Goal: Task Accomplishment & Management: Use online tool/utility

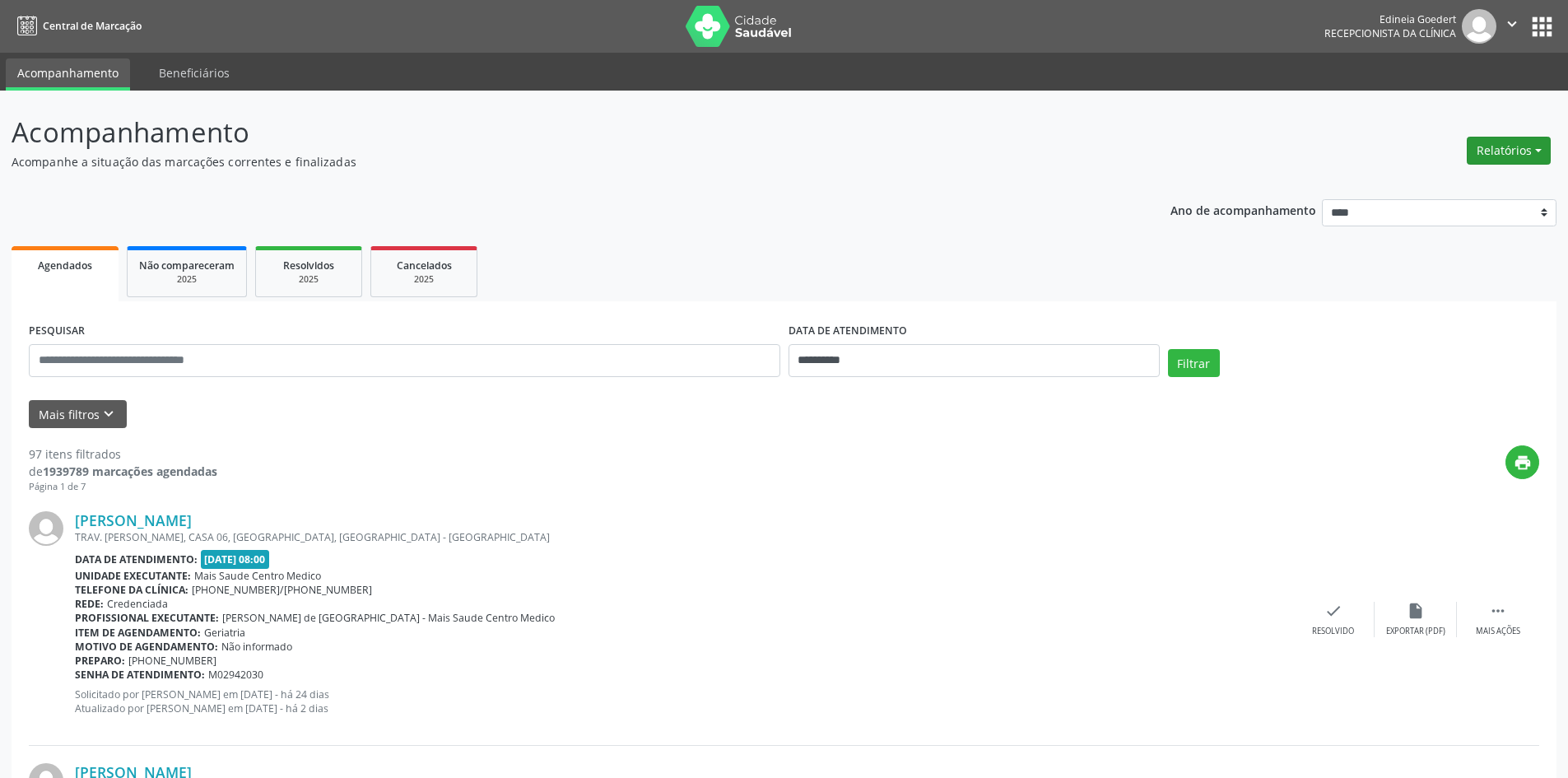
click at [1506, 147] on button "Relatórios" at bounding box center [1509, 150] width 84 height 28
click at [1449, 181] on link "Agendamentos" at bounding box center [1464, 186] width 177 height 23
select select "*"
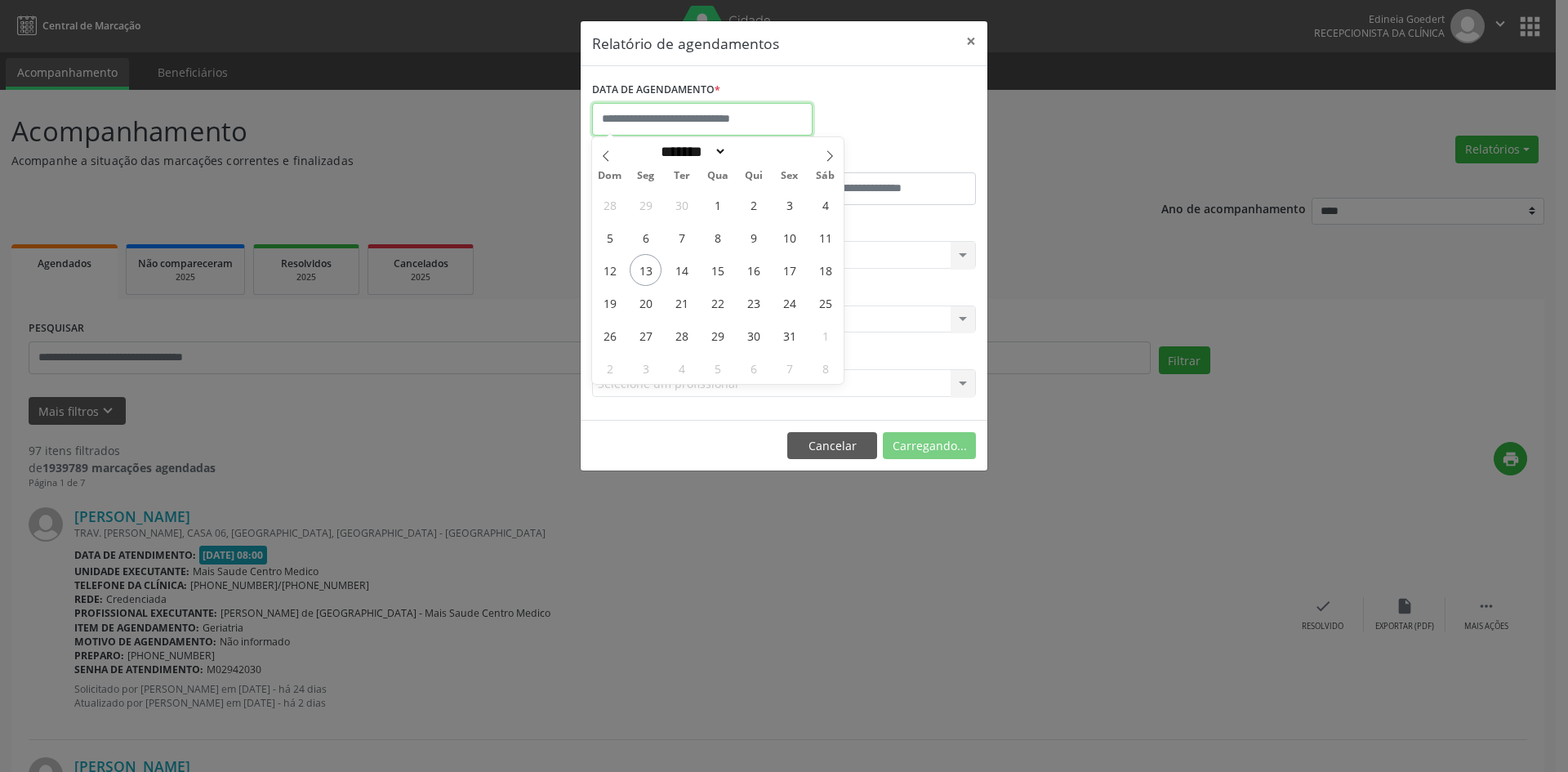
click at [720, 108] on input "text" at bounding box center [703, 119] width 220 height 33
click at [654, 272] on span "13" at bounding box center [645, 271] width 32 height 32
type input "**********"
click at [653, 273] on span "13" at bounding box center [645, 271] width 32 height 32
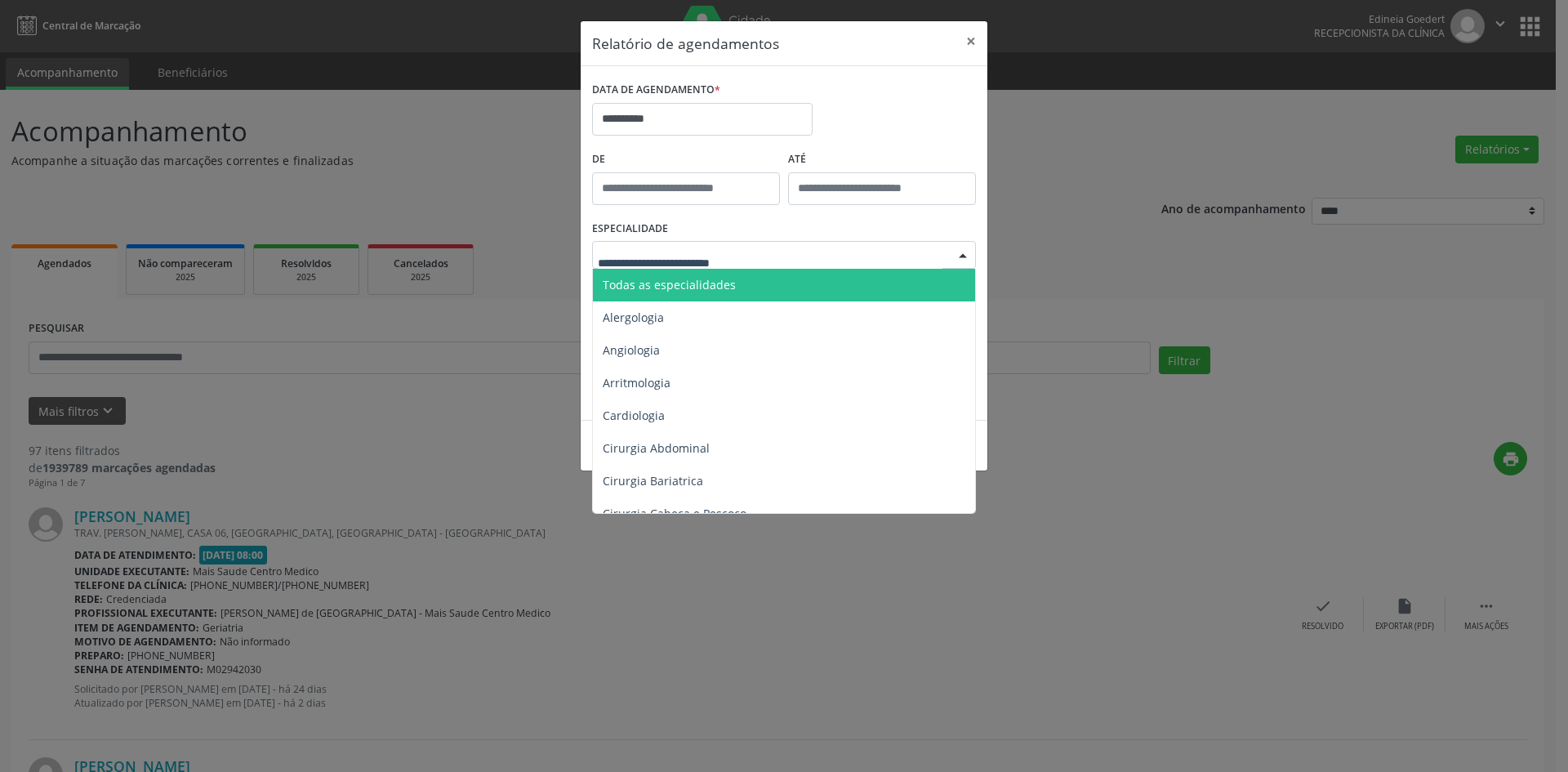
click at [660, 287] on span "Todas as especialidades" at bounding box center [669, 285] width 133 height 15
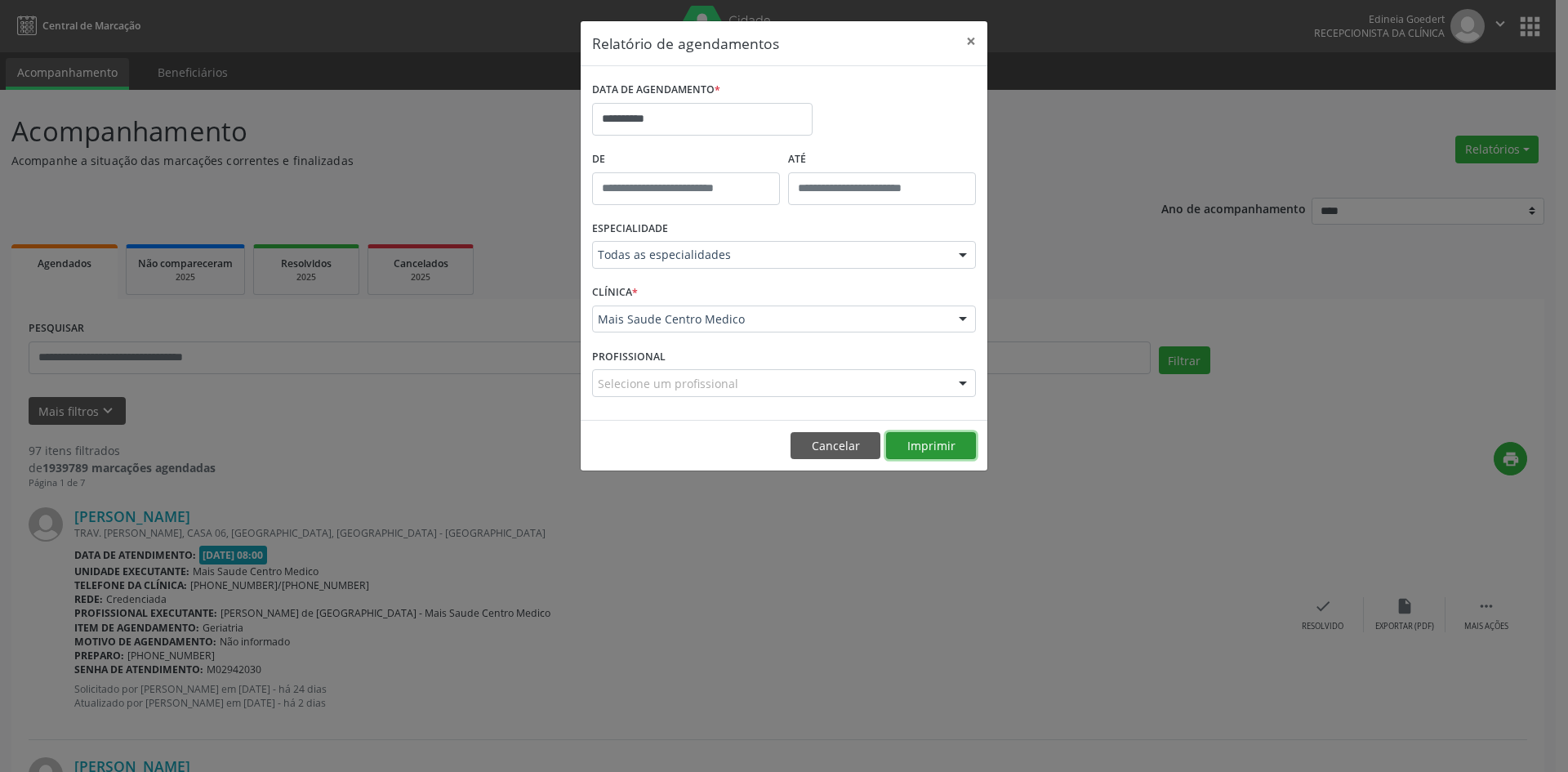
click at [914, 445] on button "Imprimir" at bounding box center [931, 446] width 90 height 27
click at [928, 448] on button "Imprimir" at bounding box center [931, 446] width 90 height 27
